Goal: Task Accomplishment & Management: Manage account settings

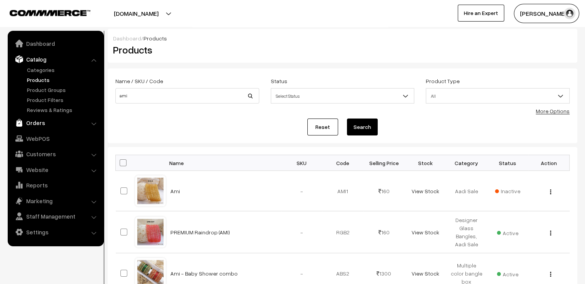
click at [40, 125] on link "Orders" at bounding box center [56, 123] width 92 height 14
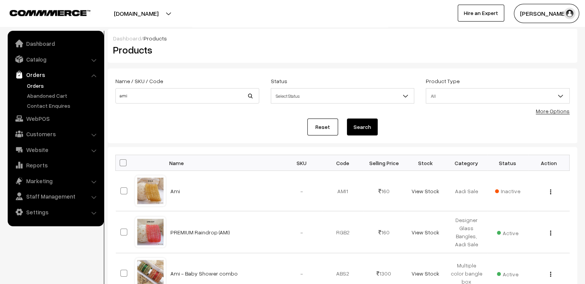
click at [37, 86] on link "Orders" at bounding box center [63, 86] width 76 height 8
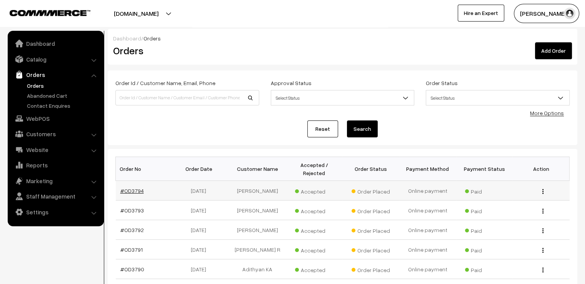
click at [138, 187] on link "#OD3794" at bounding box center [131, 190] width 23 height 7
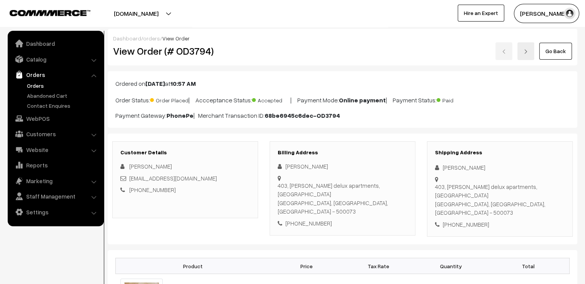
click at [554, 56] on link "Go Back" at bounding box center [555, 51] width 33 height 17
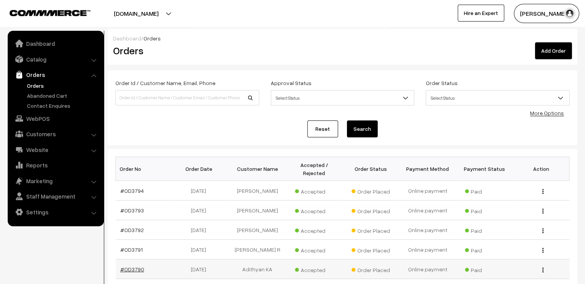
click at [135, 266] on link "#OD3790" at bounding box center [132, 269] width 24 height 7
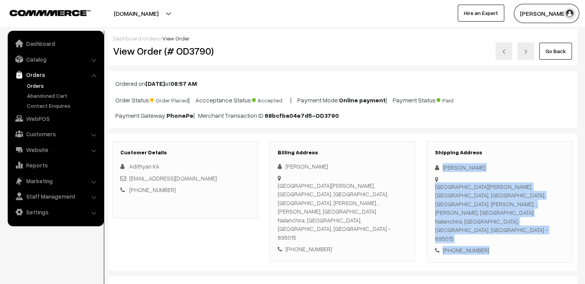
drag, startPoint x: 441, startPoint y: 161, endPoint x: 496, endPoint y: 236, distance: 92.4
click at [496, 236] on div "Customer Details Adithyan KA adithyanka05@gmail.com +91 8590203978 Billing Addr…" at bounding box center [342, 201] width 469 height 137
copy div "Adithyan K A St Thomas Hostel, Nalanchira, Thiruvananthapuram, Kerala, St Thoma…"
click at [561, 51] on link "Go Back" at bounding box center [555, 51] width 33 height 17
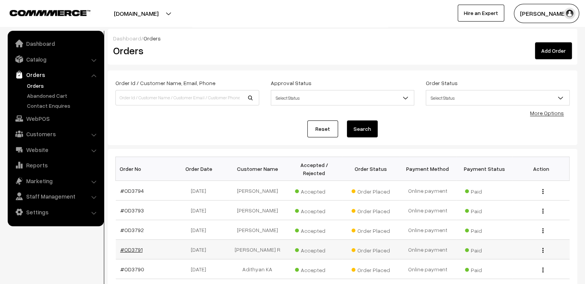
click at [131, 246] on link "#OD3791" at bounding box center [131, 249] width 22 height 7
click at [132, 246] on link "#OD3791" at bounding box center [131, 249] width 22 height 7
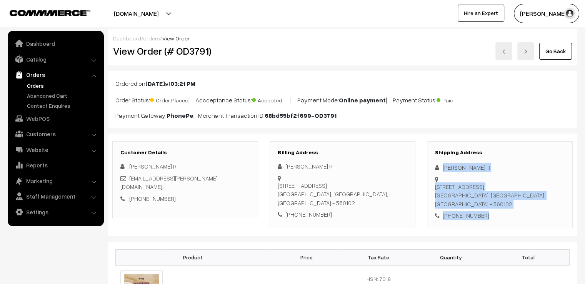
drag, startPoint x: 440, startPoint y: 159, endPoint x: 521, endPoint y: 226, distance: 105.7
click at [522, 221] on div "Customer Details Nandhini R cse.nandhini@gmail.com +91 9003516840 Billing Addre…" at bounding box center [342, 184] width 469 height 102
drag, startPoint x: 442, startPoint y: 163, endPoint x: 497, endPoint y: 204, distance: 68.4
click at [497, 204] on div "Shipping Address Nandhini R 741, 11th B Cross, 25th Main, HSR Layout Sector 1 B…" at bounding box center [500, 184] width 146 height 87
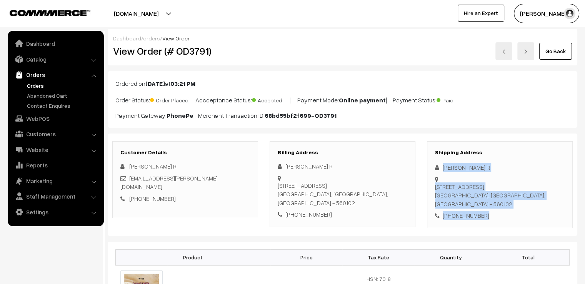
copy div "Nandhini R 741, 11th B Cross, 25th Main, HSR Layout Sector 1 Bangalore, Karnata…"
click at [560, 58] on link "Go Back" at bounding box center [555, 51] width 33 height 17
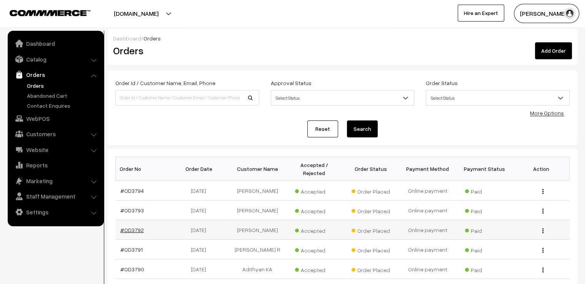
click at [121, 226] on link "#OD3792" at bounding box center [131, 229] width 23 height 7
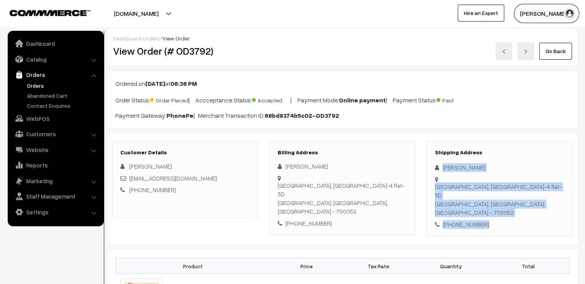
drag, startPoint x: 440, startPoint y: 165, endPoint x: 499, endPoint y: 213, distance: 75.7
click at [499, 213] on div "Shipping Address Chitra Ghosh Regent enclave vip road kaikhali, Block-4 flat-5D…" at bounding box center [500, 189] width 146 height 96
copy div "Chitra Ghosh Regent enclave vip road kaikhali, Block-4 flat-5D Kolkata, West Be…"
click at [565, 50] on link "Go Back" at bounding box center [555, 51] width 33 height 17
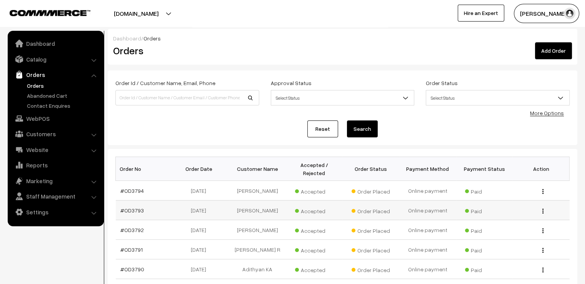
click at [136, 206] on td "#OD3793" at bounding box center [144, 210] width 57 height 20
click at [148, 203] on td "#OD3793" at bounding box center [144, 210] width 57 height 20
click at [130, 207] on link "#OD3793" at bounding box center [131, 210] width 23 height 7
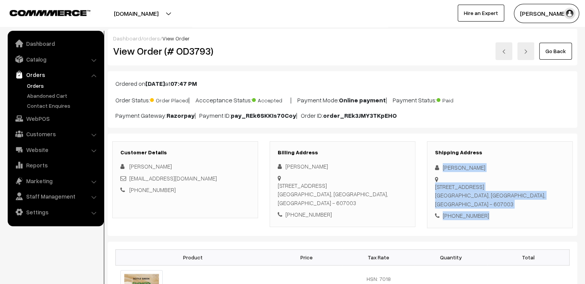
drag, startPoint x: 440, startPoint y: 163, endPoint x: 489, endPoint y: 217, distance: 73.2
click at [489, 217] on div "Shipping Address Selvi Sankar 3/35 Old police line street, Cuddalore OT Cuddalo…" at bounding box center [500, 184] width 146 height 87
copy div "Selvi Sankar 3/35 Old police line street, Cuddalore OT Cuddalore, Tamil Nadu, I…"
click at [551, 48] on link "Go Back" at bounding box center [555, 51] width 33 height 17
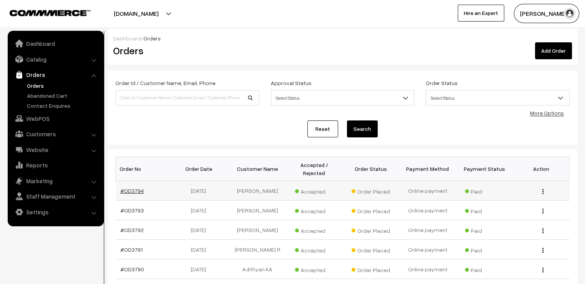
click at [134, 187] on link "#OD3794" at bounding box center [131, 190] width 23 height 7
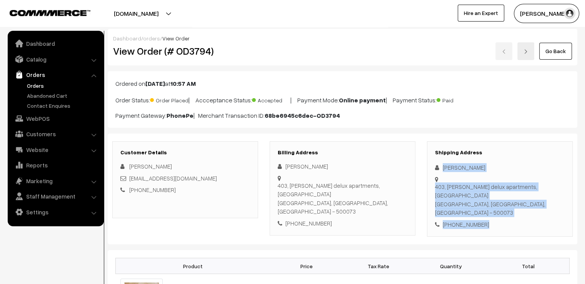
drag, startPoint x: 439, startPoint y: 162, endPoint x: 524, endPoint y: 223, distance: 104.4
click at [524, 223] on div "Customer Details Deepa M Shivadeepa16@gmail.com +91 9652823093 Billing Address …" at bounding box center [342, 188] width 469 height 111
copy div "Deepa M 403, Sai Kiran delux apartments, Sri Nagar Colony Hyderabad, Telangana,…"
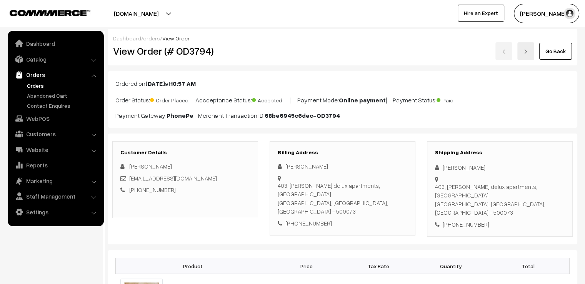
click at [511, 149] on h3 "Shipping Address" at bounding box center [500, 152] width 130 height 7
click at [445, 160] on div "Shipping Address Deepa M 403, Sai Kiran delux apartments, Sri Nagar Colony Hyde…" at bounding box center [500, 189] width 146 height 96
click at [489, 152] on h3 "Shipping Address" at bounding box center [500, 152] width 130 height 7
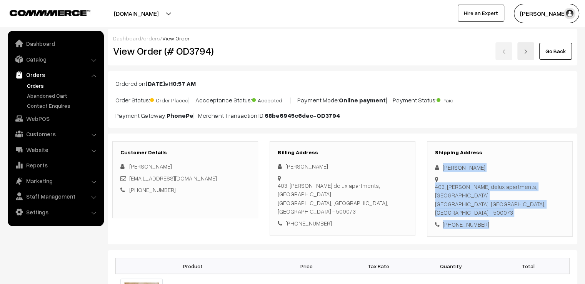
drag, startPoint x: 443, startPoint y: 164, endPoint x: 502, endPoint y: 213, distance: 77.0
click at [502, 213] on div "Shipping Address Deepa M 403, Sai Kiran delux apartments, Sri Nagar Colony Hyde…" at bounding box center [500, 189] width 146 height 96
copy div "Deepa M 403, Sai Kiran delux apartments, Sri Nagar Colony Hyderabad, Telangana,…"
click at [556, 55] on link "Go Back" at bounding box center [555, 51] width 33 height 17
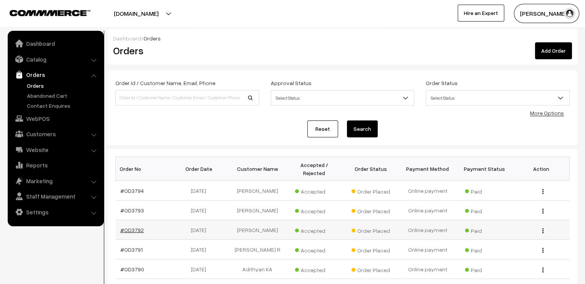
click at [138, 226] on link "#OD3792" at bounding box center [131, 229] width 23 height 7
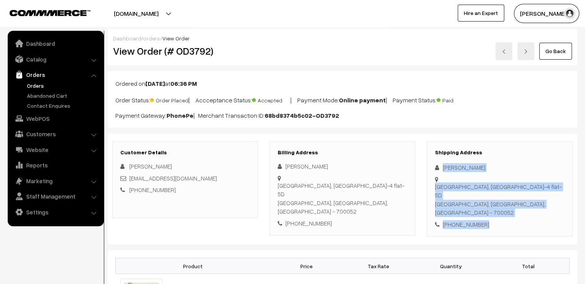
drag, startPoint x: 441, startPoint y: 160, endPoint x: 497, endPoint y: 210, distance: 74.4
click at [497, 210] on div "Shipping Address [PERSON_NAME] [STREET_ADDRESS] [PHONE_NUMBER]" at bounding box center [500, 189] width 146 height 96
